Goal: Task Accomplishment & Management: Complete application form

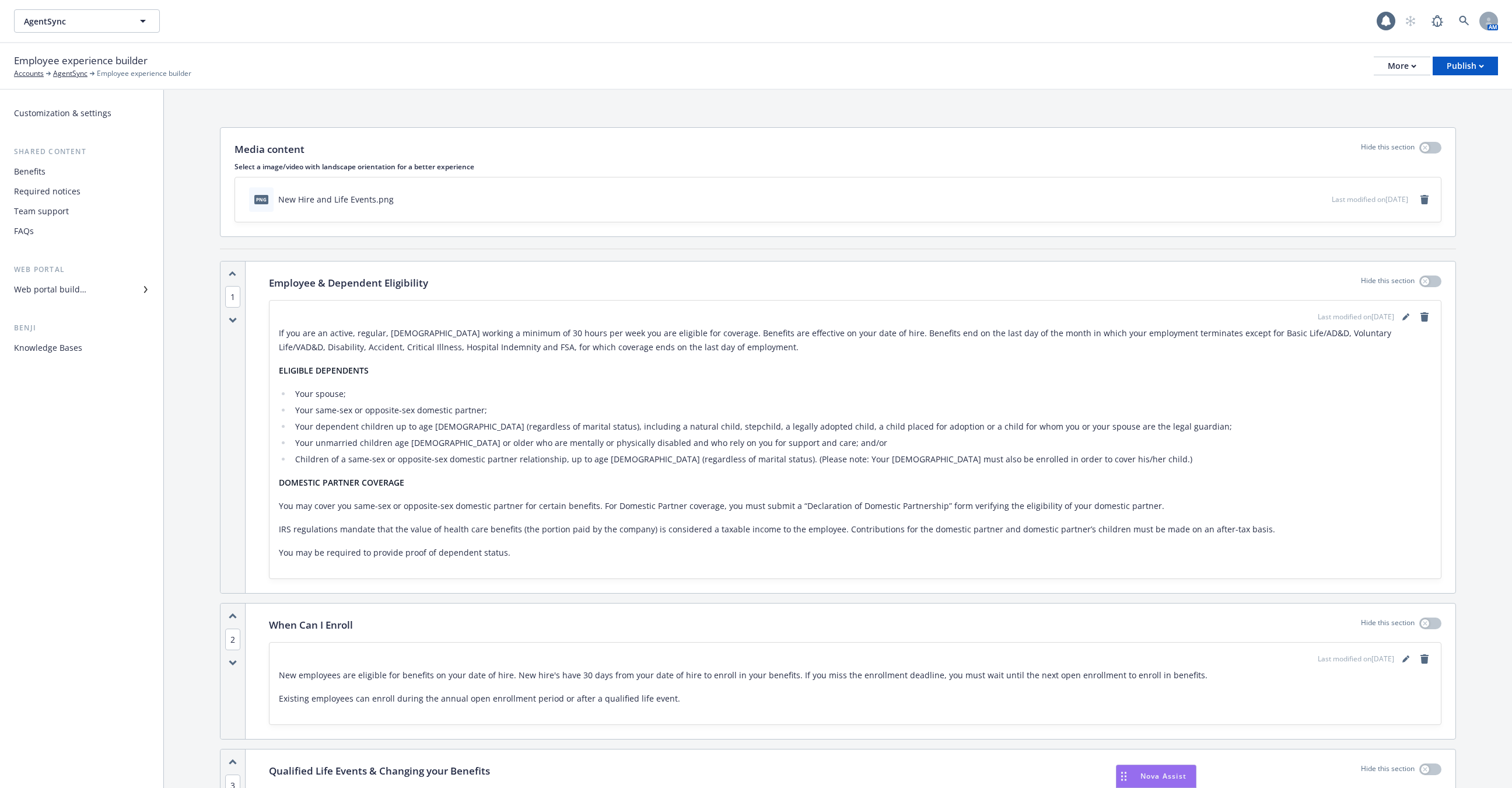
click at [1436, 82] on div "Employee experience builder Accounts AgentSync Employee experience builder More…" at bounding box center [756, 66] width 1512 height 47
click at [1470, 66] on div "Publish" at bounding box center [1465, 65] width 37 height 18
click at [1457, 115] on link "Publish app" at bounding box center [1451, 115] width 92 height 23
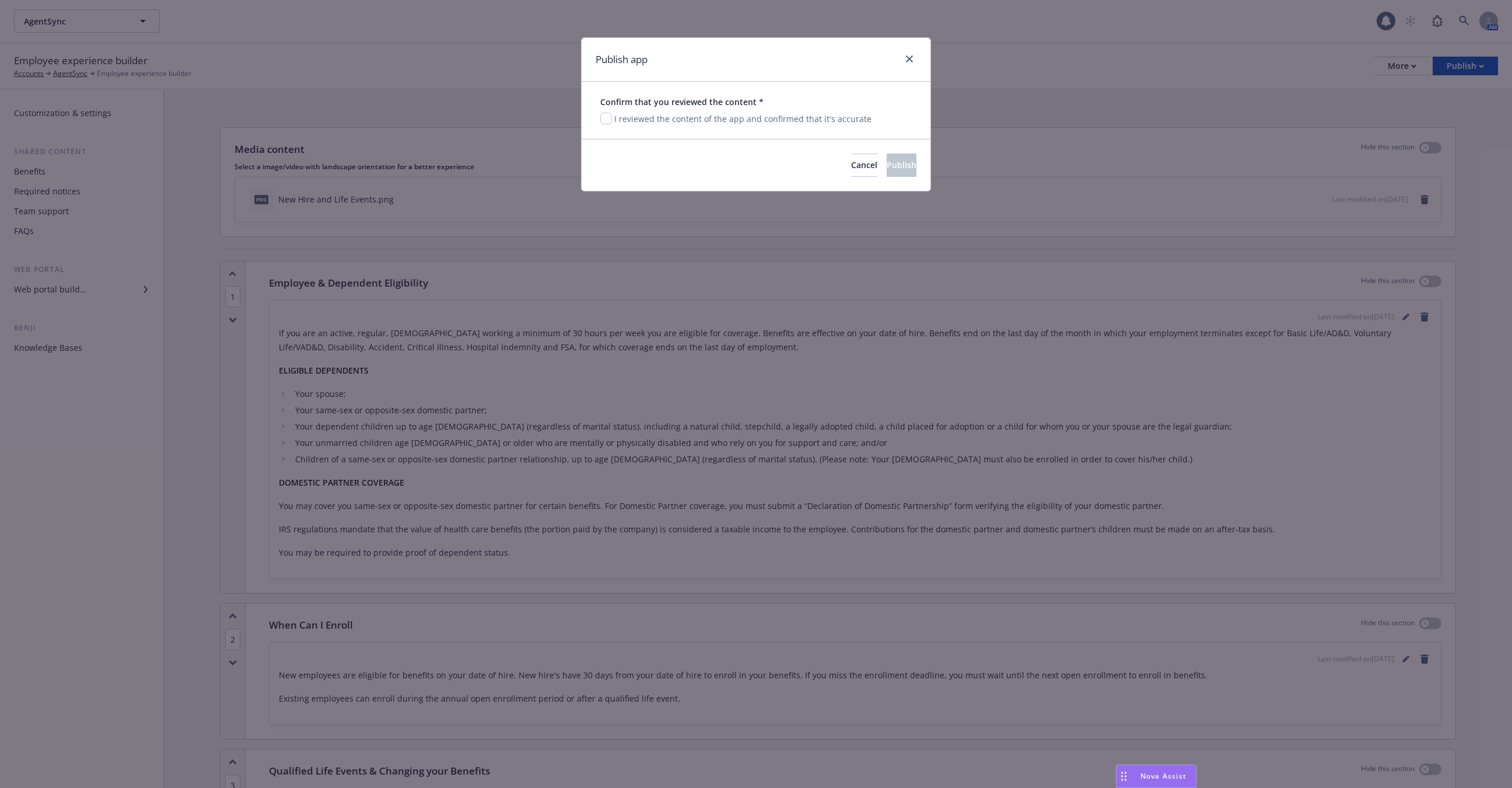
click at [793, 116] on p "I reviewed the content of the app and confirmed that it's accurate" at bounding box center [743, 118] width 258 height 12
click at [616, 114] on p "I reviewed the content of the app and confirmed that it's accurate" at bounding box center [743, 118] width 258 height 12
click at [609, 116] on input "checkbox" at bounding box center [606, 118] width 12 height 12
checkbox input "true"
click at [906, 156] on button "Publish" at bounding box center [901, 165] width 30 height 23
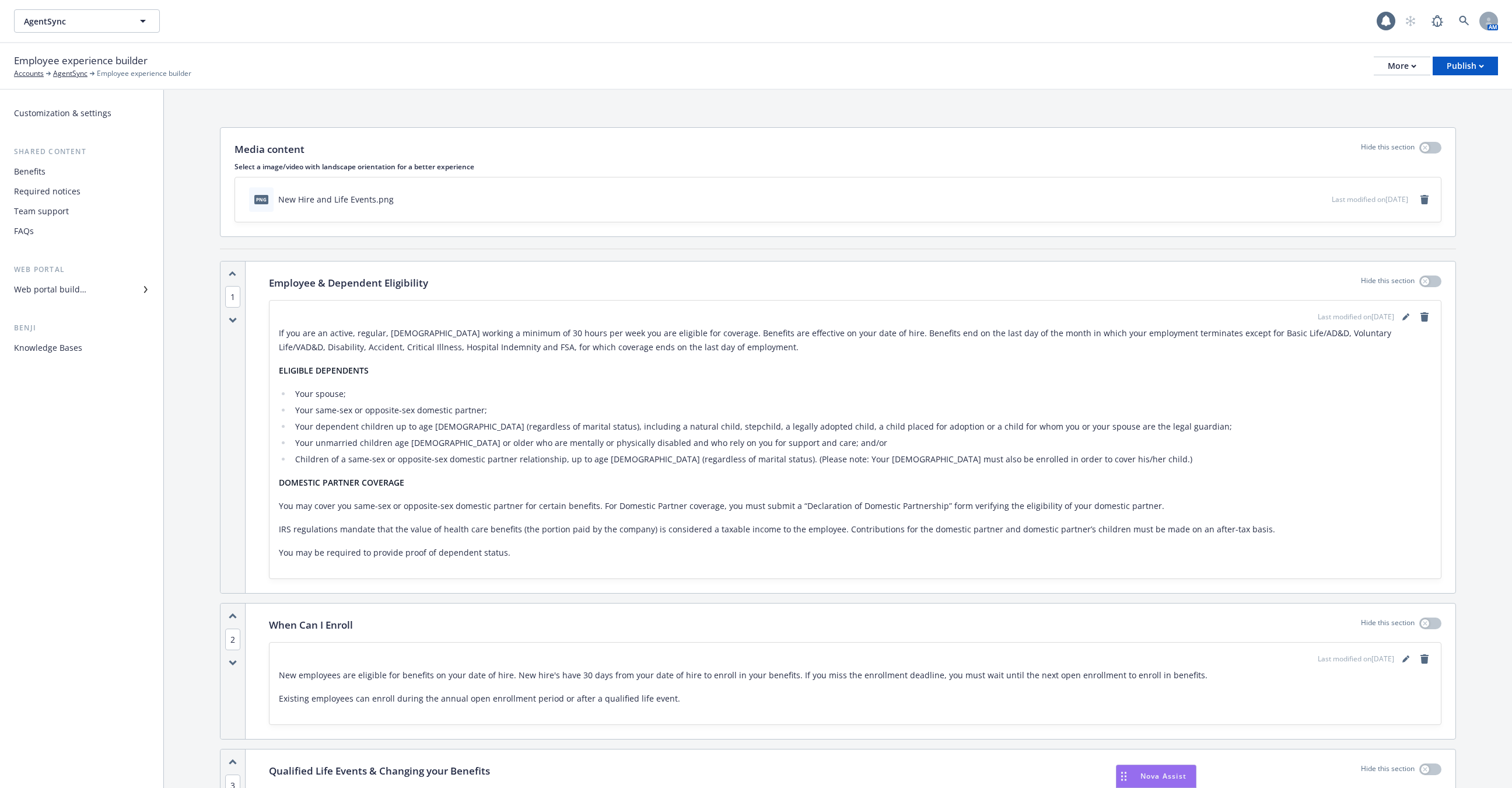
click at [62, 353] on div "Knowledge Bases" at bounding box center [48, 348] width 68 height 19
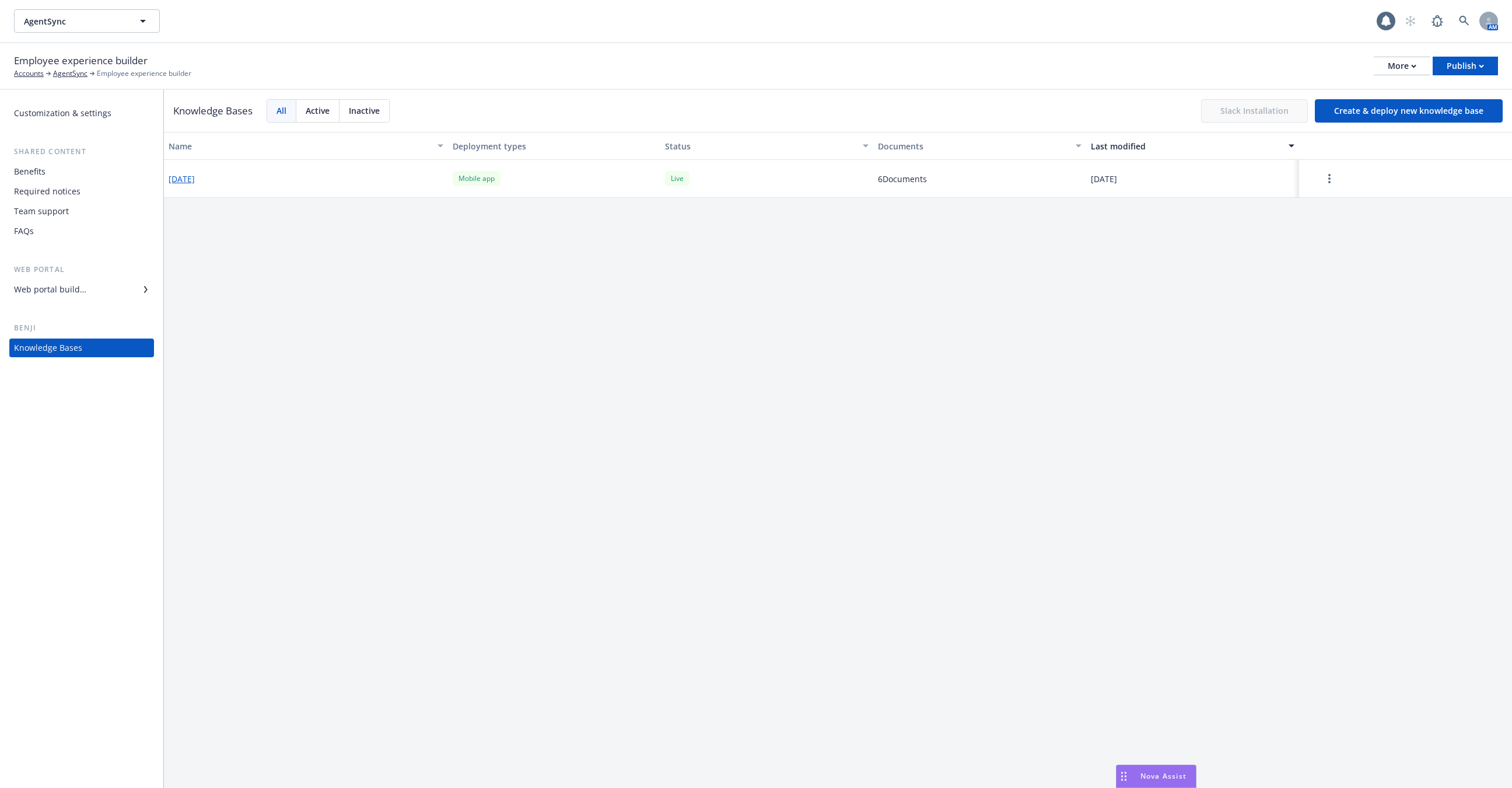
click at [1395, 115] on button "Create & deploy new knowledge base" at bounding box center [1408, 111] width 188 height 23
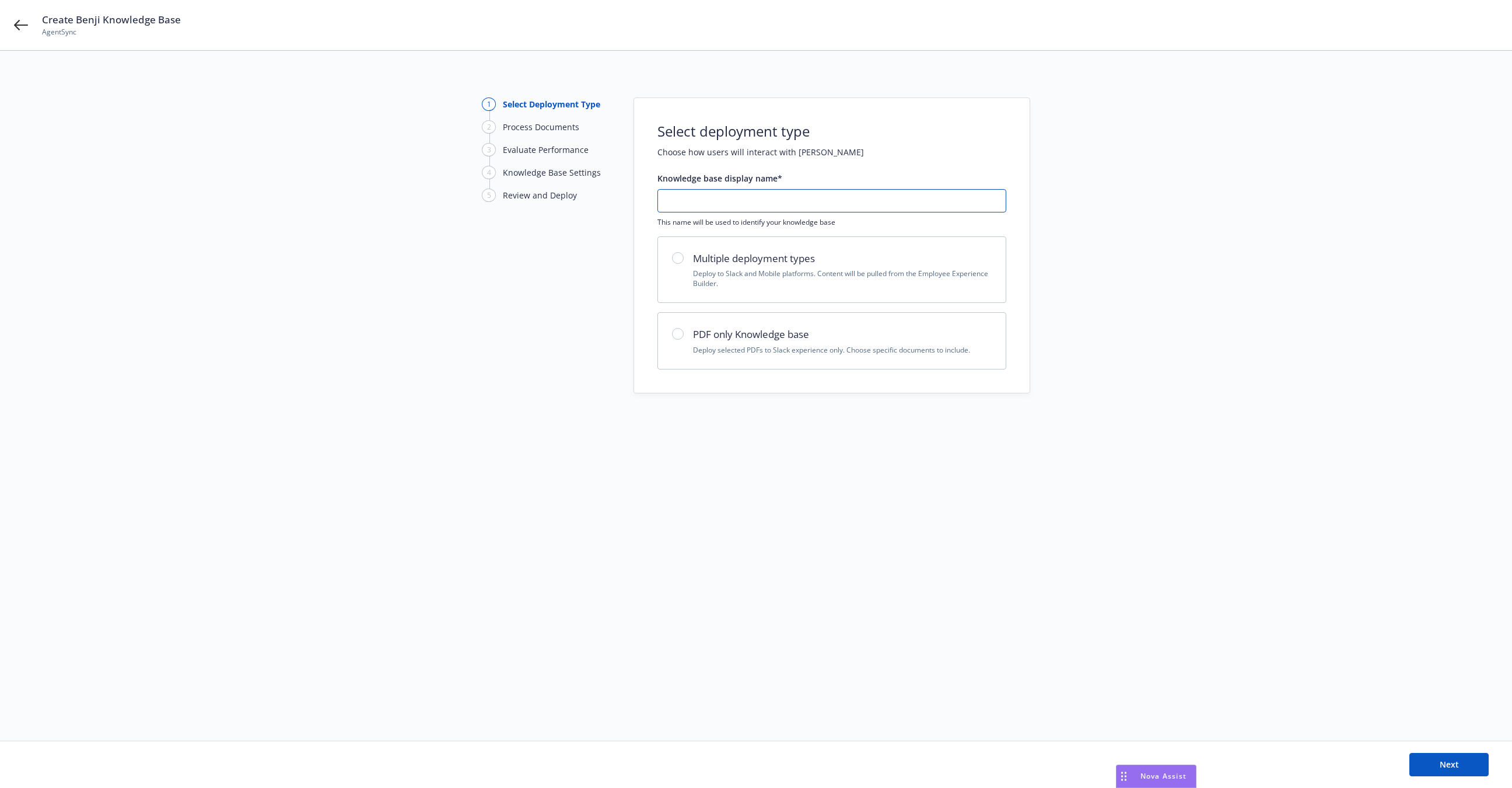
click at [870, 195] on input "text" at bounding box center [831, 201] width 348 height 22
type input "2025"
